Goal: Task Accomplishment & Management: Use online tool/utility

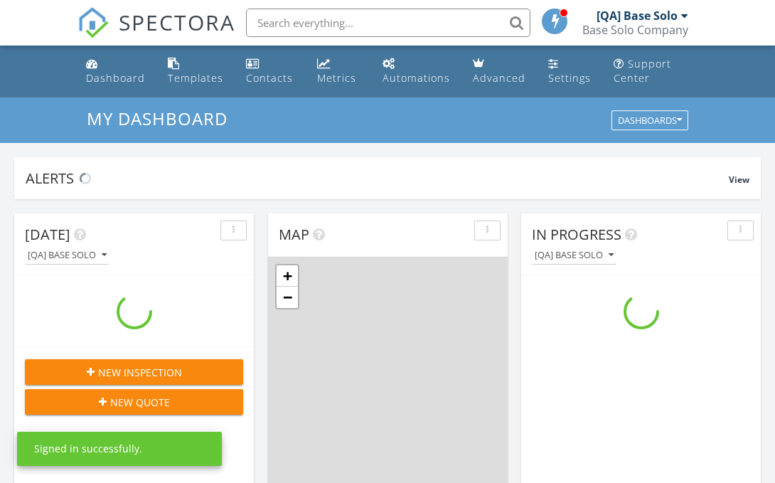
scroll to position [1295, 776]
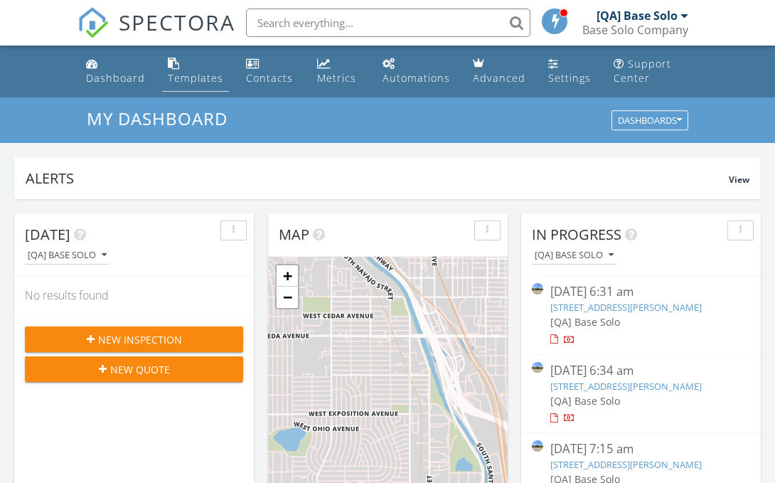
click at [193, 78] on div "Templates" at bounding box center [195, 78] width 55 height 14
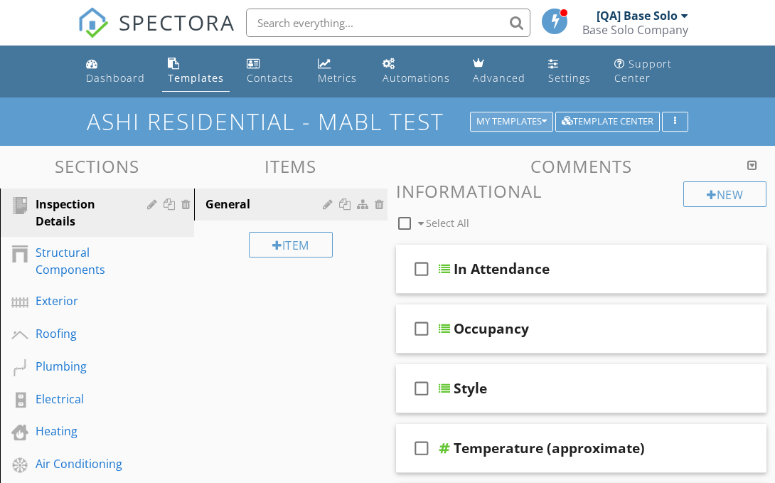
click at [509, 121] on div "My Templates" at bounding box center [512, 122] width 70 height 10
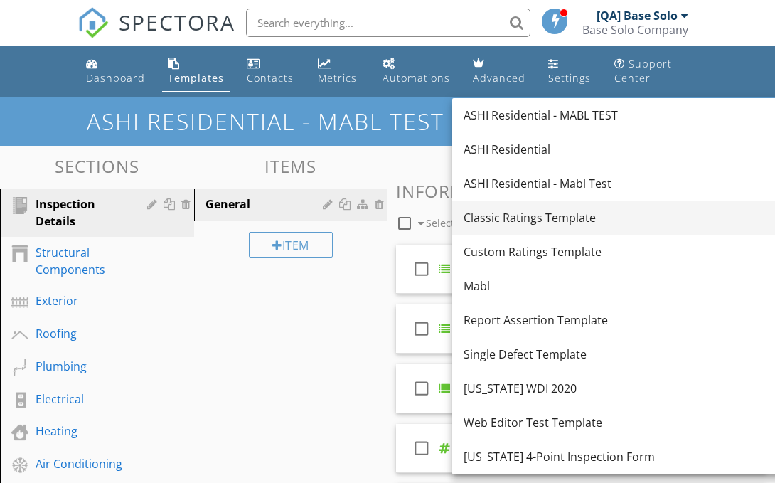
click at [609, 218] on div "Classic Ratings Template" at bounding box center [623, 217] width 319 height 17
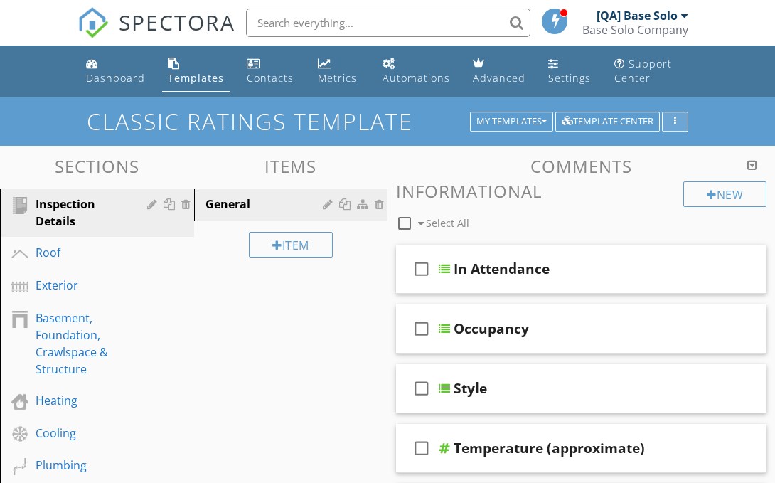
click at [675, 121] on icon "button" at bounding box center [675, 122] width 2 height 10
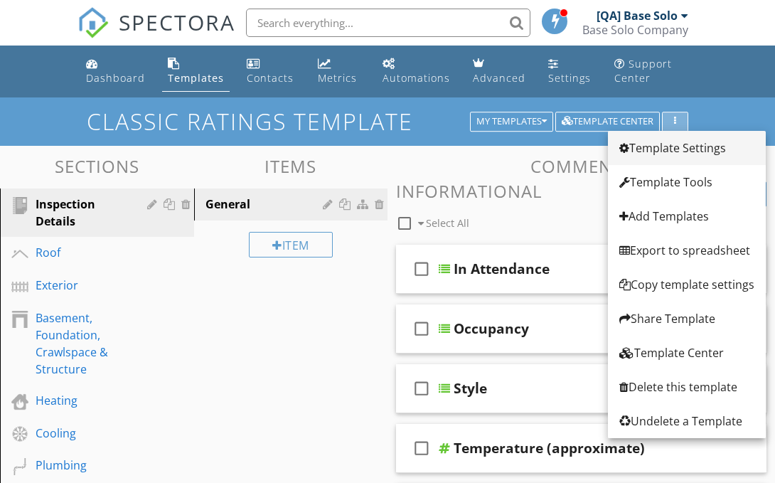
click at [687, 148] on div "Template Settings" at bounding box center [687, 147] width 135 height 17
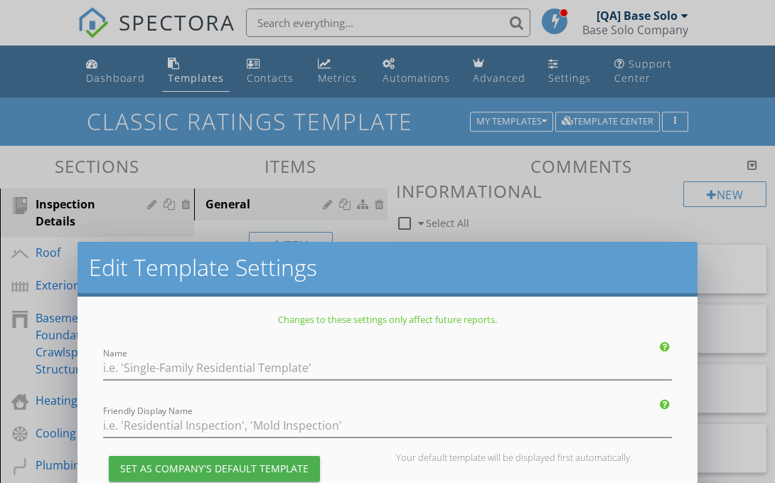
type input "Classic Ratings Template"
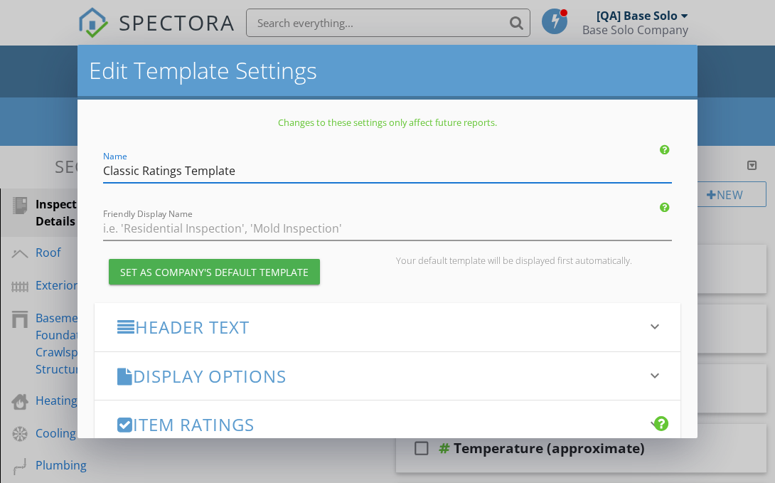
click at [379, 424] on h3 "Item Ratings" at bounding box center [379, 424] width 524 height 19
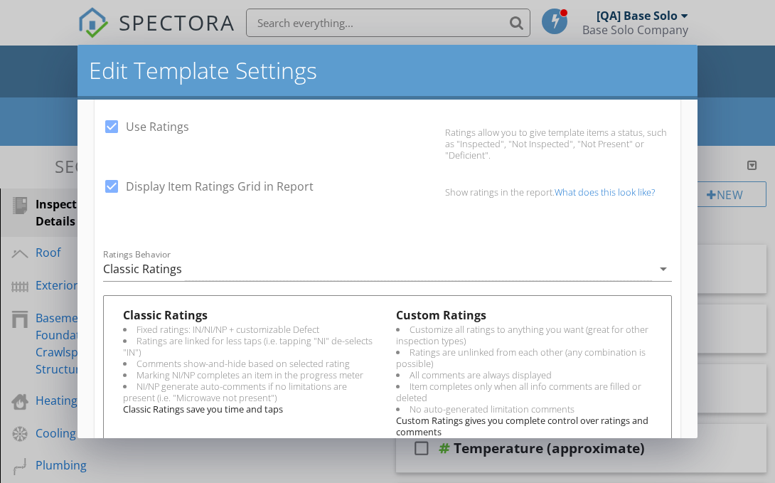
scroll to position [107, 0]
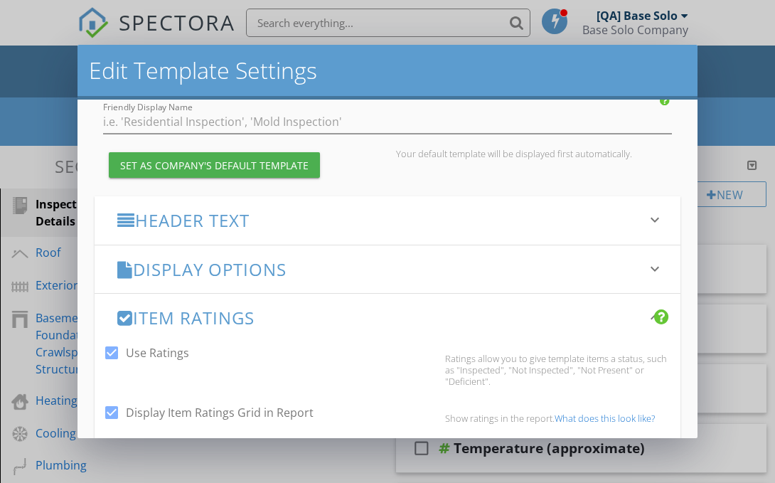
click at [379, 269] on h3 "Display Options" at bounding box center [379, 269] width 524 height 19
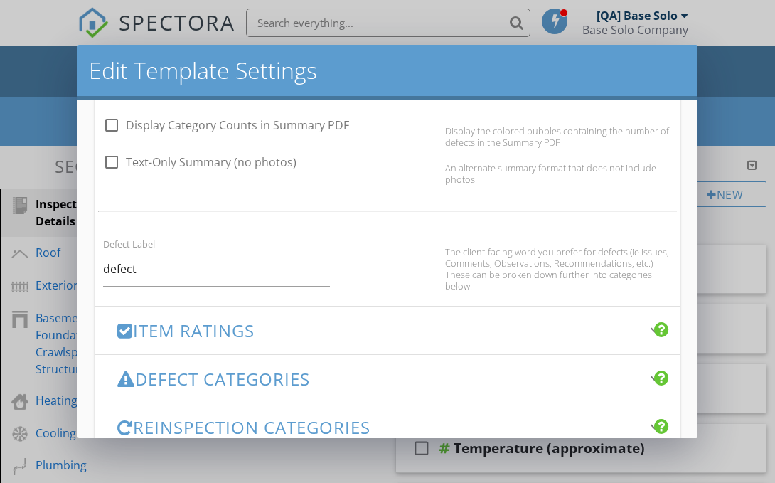
scroll to position [1083, 0]
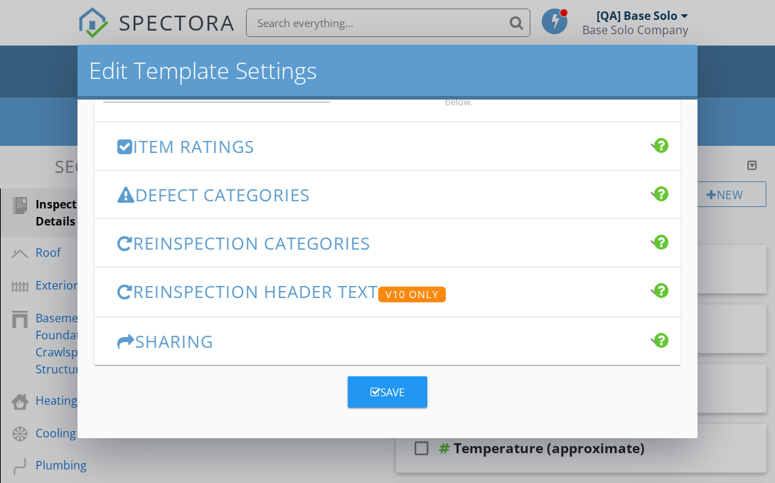
click at [388, 391] on div "Save" at bounding box center [388, 392] width 34 height 16
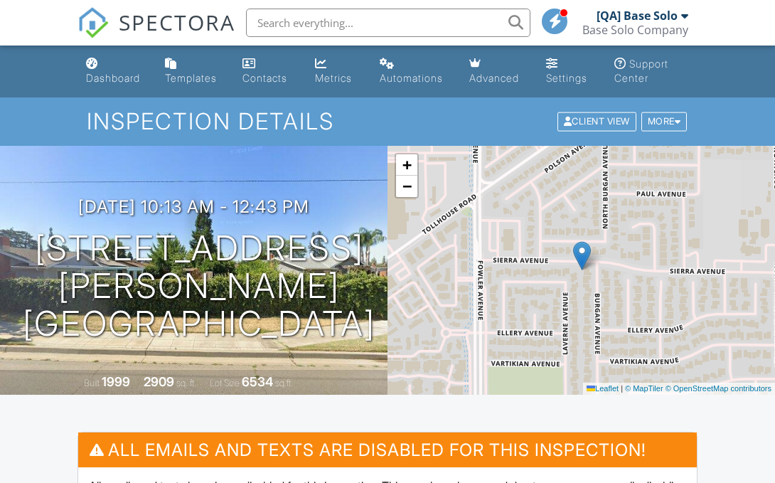
scroll to position [378, 0]
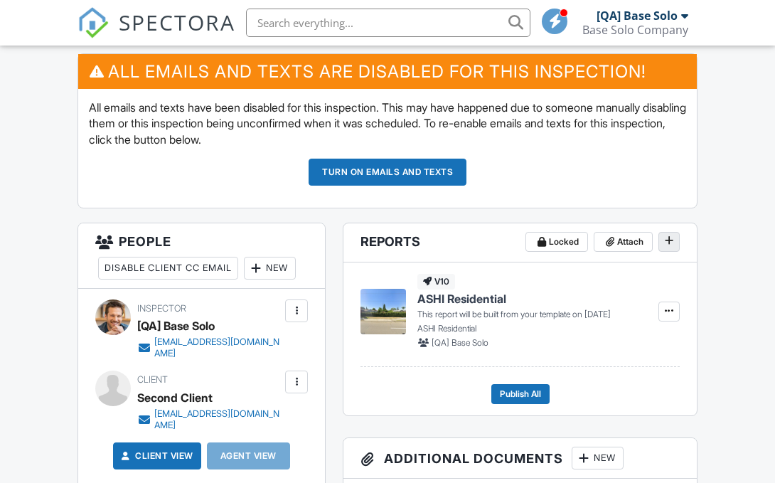
click at [669, 241] on icon at bounding box center [669, 240] width 9 height 10
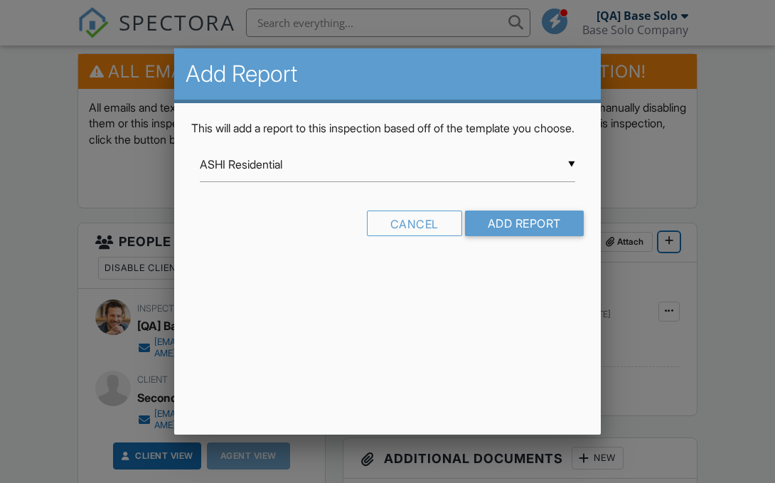
click at [388, 181] on input "ASHI Residential" at bounding box center [388, 164] width 376 height 35
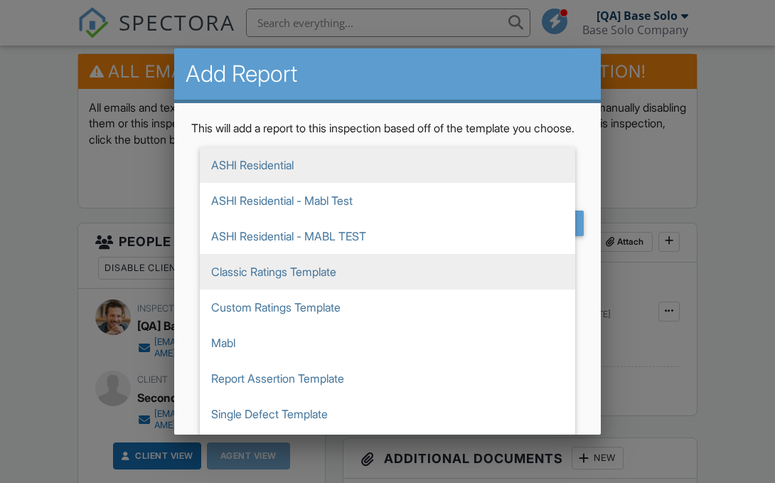
click at [388, 287] on span "Classic Ratings Template" at bounding box center [388, 272] width 376 height 36
type input "Classic Ratings Template"
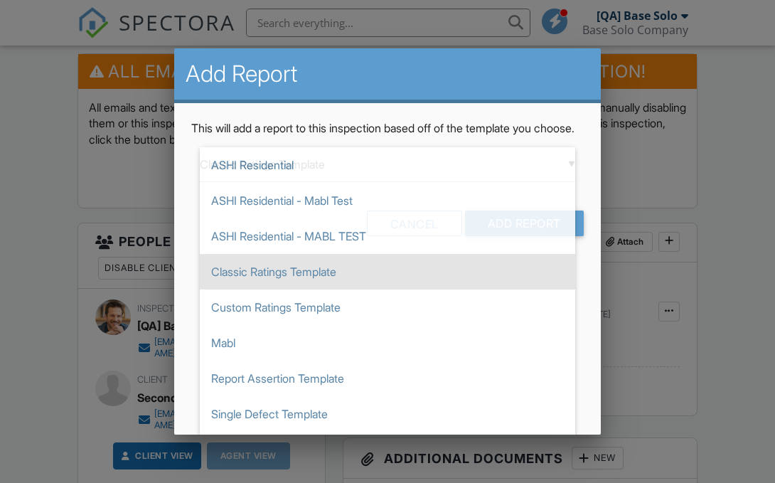
scroll to position [107, 0]
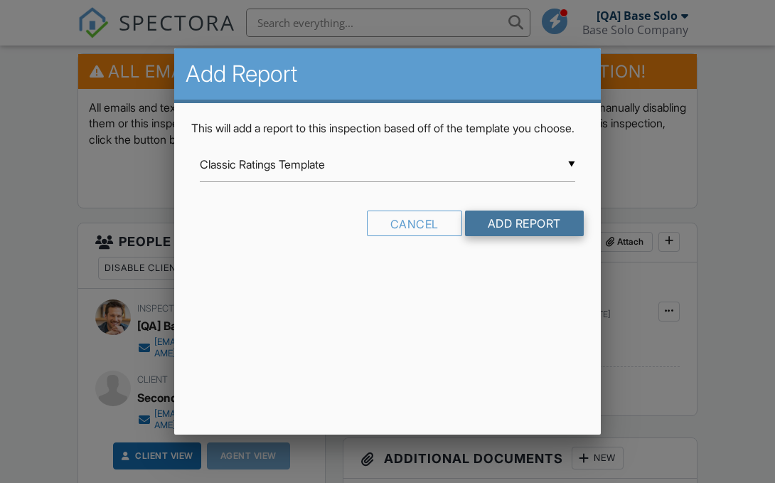
click at [523, 236] on input "Add Report" at bounding box center [524, 224] width 119 height 26
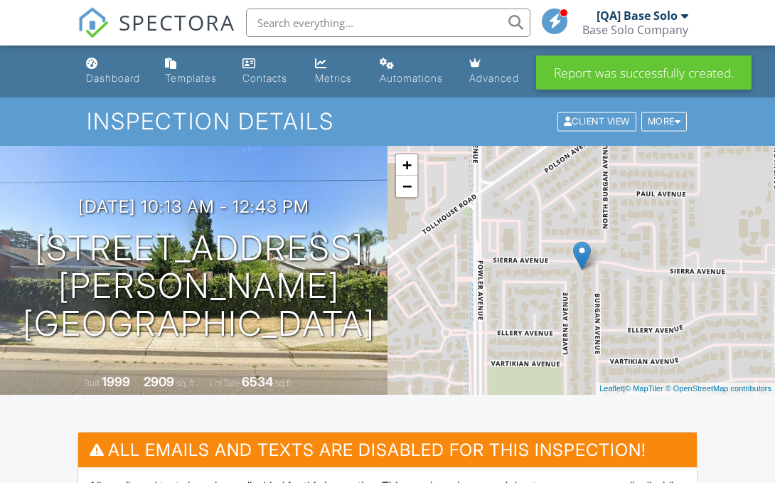
scroll to position [511, 0]
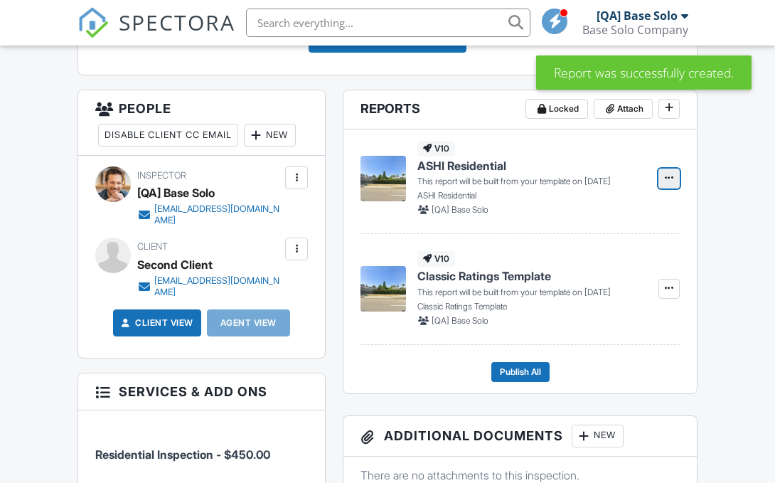
click at [669, 179] on icon at bounding box center [669, 178] width 9 height 10
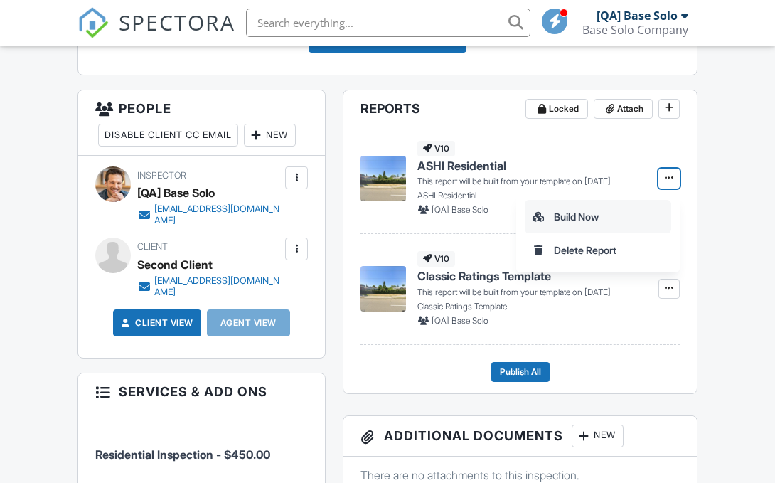
click at [598, 216] on input "Build Now" at bounding box center [598, 217] width 145 height 32
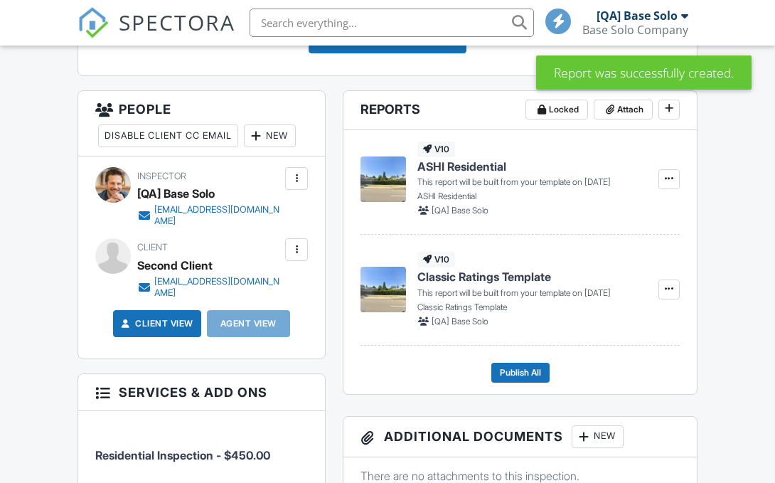
scroll to position [511, 0]
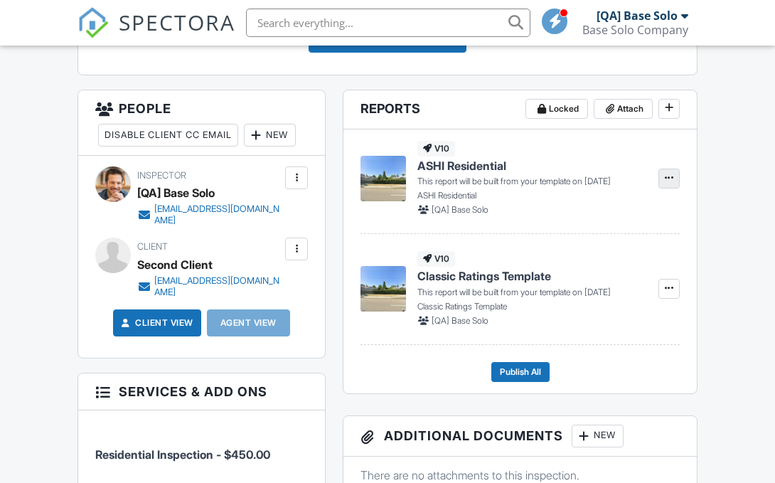
click at [669, 179] on icon at bounding box center [669, 178] width 9 height 10
click at [714, 231] on div "Build Now Delete Report" at bounding box center [645, 233] width 259 height 78
click at [702, 250] on div "Build Now Delete Report" at bounding box center [645, 233] width 259 height 78
click at [662, 149] on div at bounding box center [666, 178] width 27 height 75
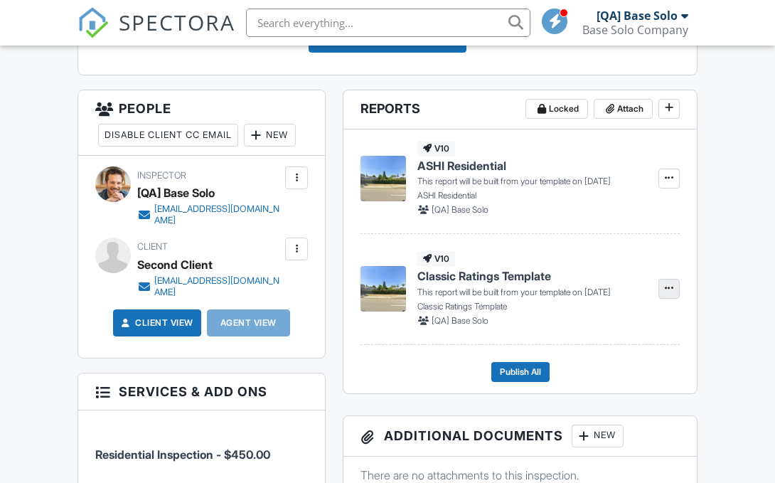
click at [669, 289] on icon at bounding box center [669, 288] width 9 height 10
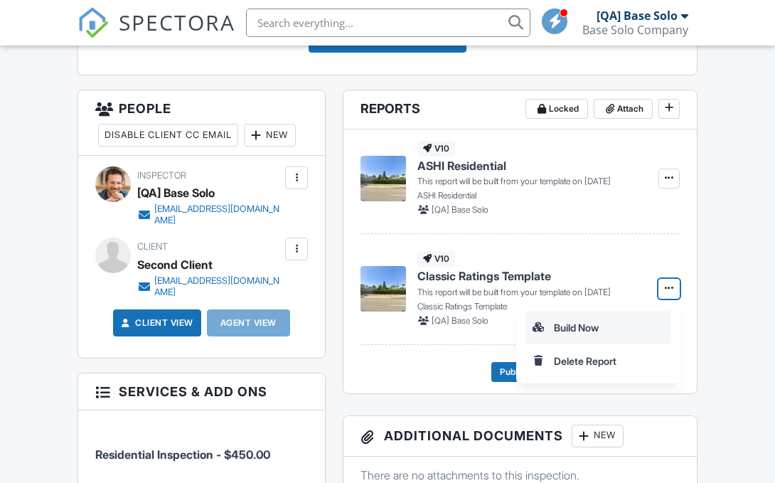
click at [598, 327] on input "Build Now" at bounding box center [598, 328] width 145 height 32
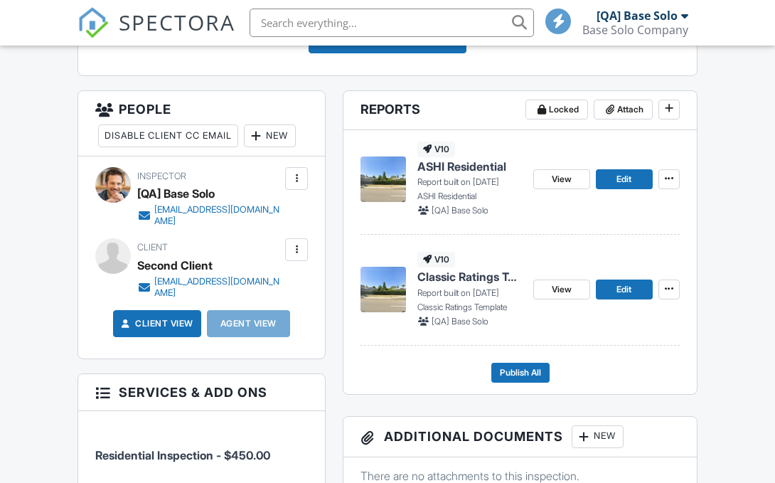
scroll to position [511, 0]
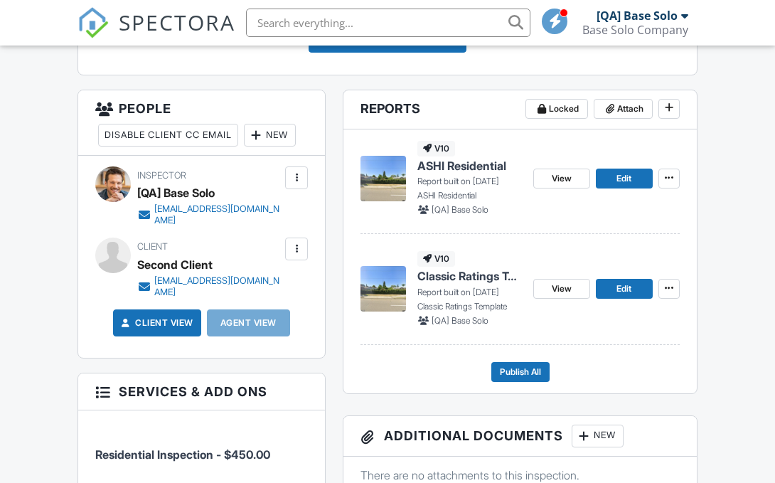
click at [469, 276] on span "Classic Ratings Template" at bounding box center [470, 276] width 105 height 16
